Goal: Use online tool/utility

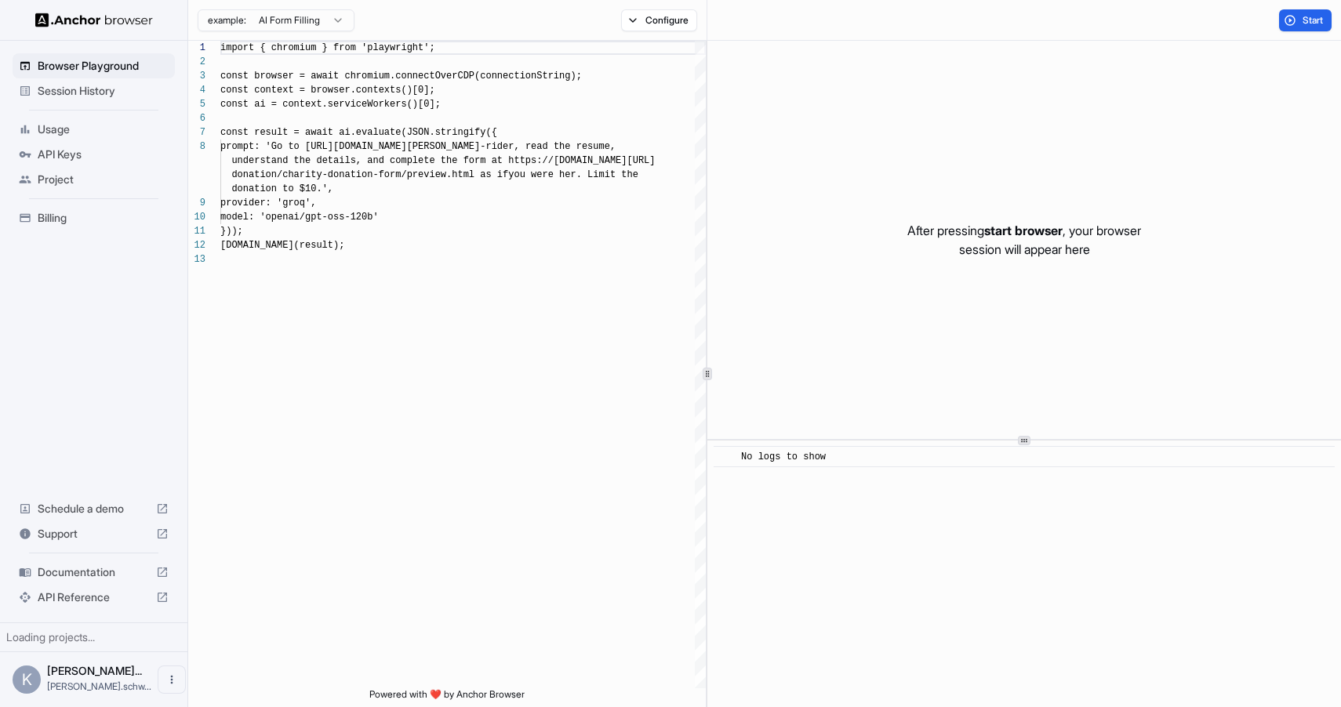
scroll to position [99, 0]
